Goal: Task Accomplishment & Management: Use online tool/utility

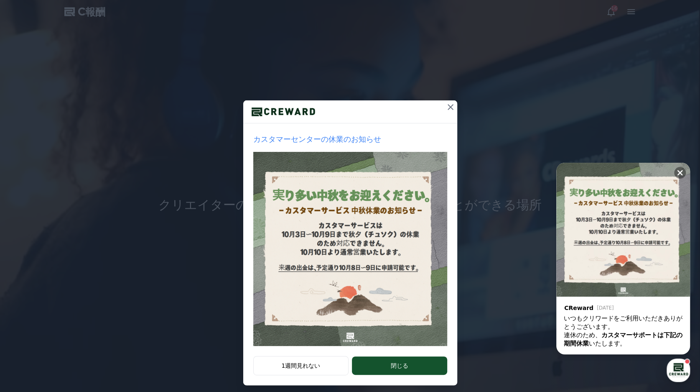
click at [448, 109] on icon at bounding box center [451, 107] width 10 height 10
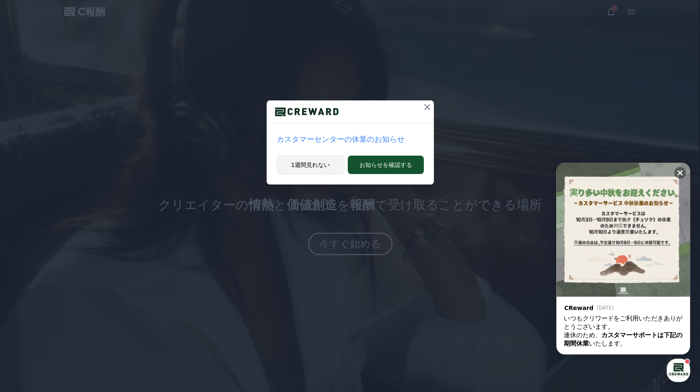
click at [320, 159] on button "1週間見れない" at bounding box center [311, 164] width 68 height 19
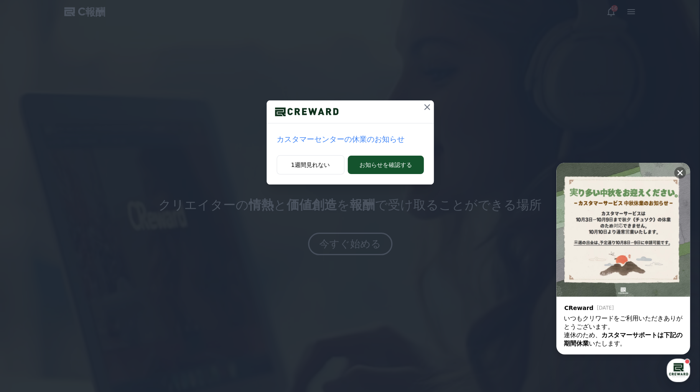
click at [426, 107] on icon at bounding box center [427, 107] width 6 height 6
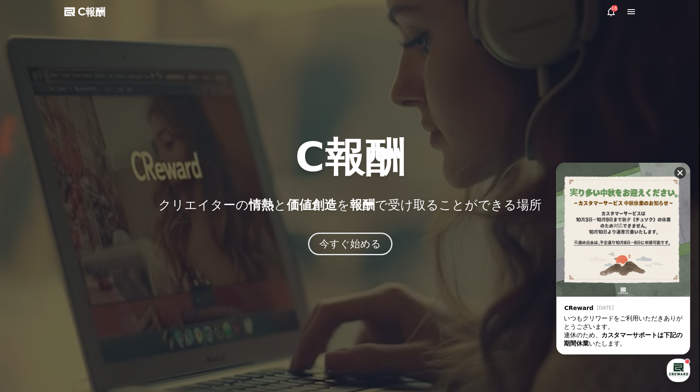
click at [679, 171] on icon at bounding box center [680, 172] width 8 height 8
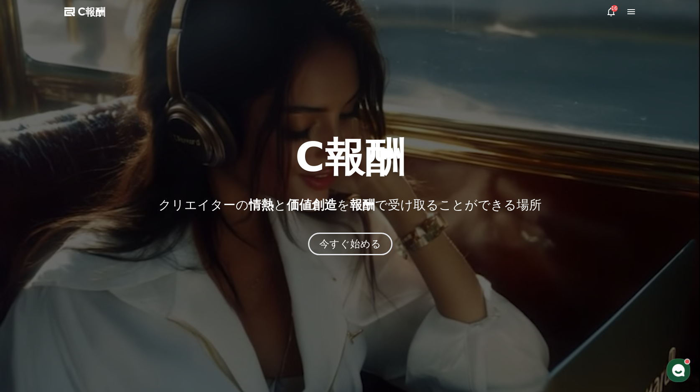
click at [608, 13] on icon at bounding box center [611, 12] width 8 height 9
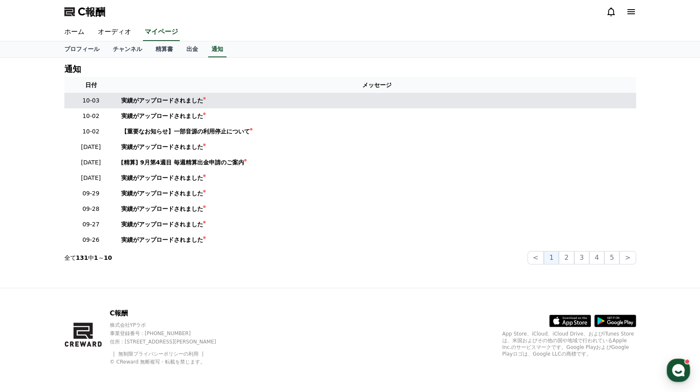
click at [133, 96] on td "実績がアップロードされました" at bounding box center [377, 100] width 518 height 15
click at [133, 98] on font "実績がアップロードされました" at bounding box center [162, 100] width 82 height 7
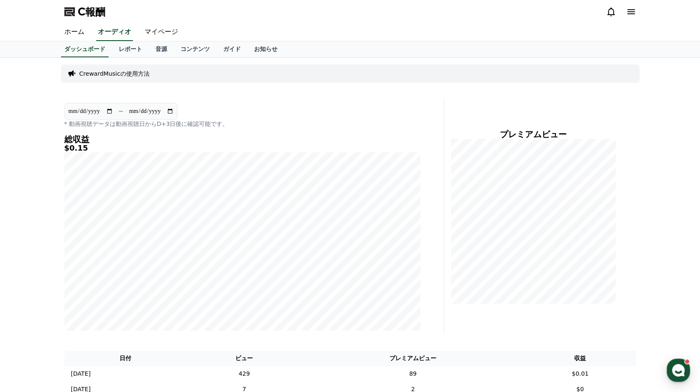
click at [133, 98] on div "**********" at bounding box center [350, 395] width 585 height 675
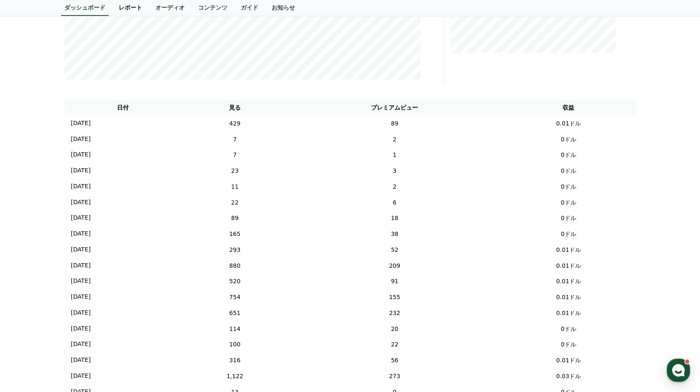
click at [119, 9] on font "レポート" at bounding box center [130, 7] width 23 height 7
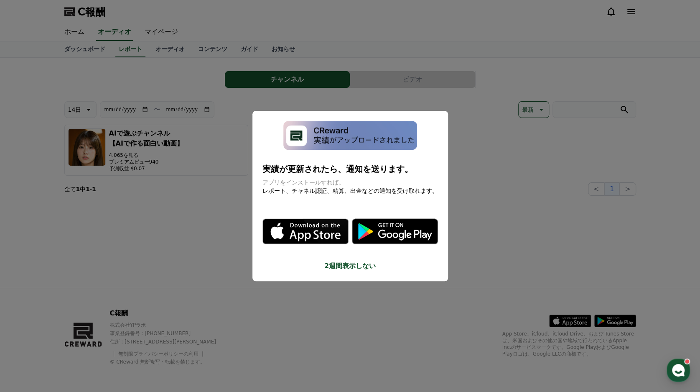
click at [339, 268] on font "2週間表示しない" at bounding box center [349, 266] width 51 height 8
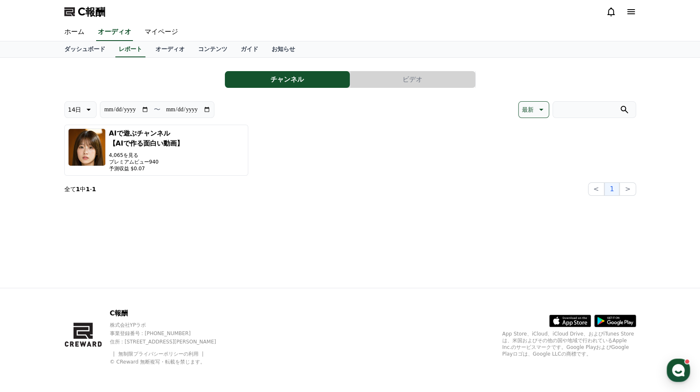
click at [88, 114] on icon at bounding box center [88, 109] width 10 height 10
click at [74, 215] on font "90日" at bounding box center [74, 217] width 13 height 7
type input "**********"
click at [70, 35] on font "ホーム" at bounding box center [74, 32] width 20 height 8
